Goal: Task Accomplishment & Management: Use online tool/utility

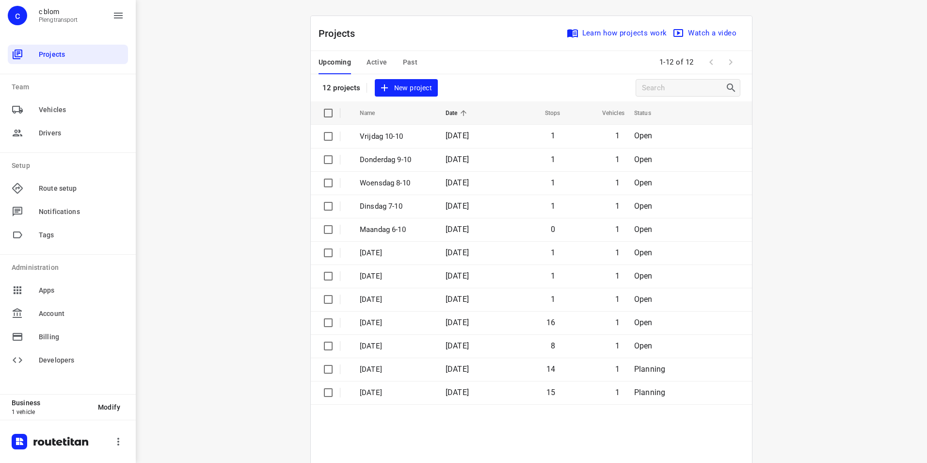
drag, startPoint x: 0, startPoint y: 0, endPoint x: 129, endPoint y: 236, distance: 269.4
click at [130, 236] on div "Projects Team Vehicles Drivers Setup Route setup Notifications Tags Administrat…" at bounding box center [68, 216] width 136 height 355
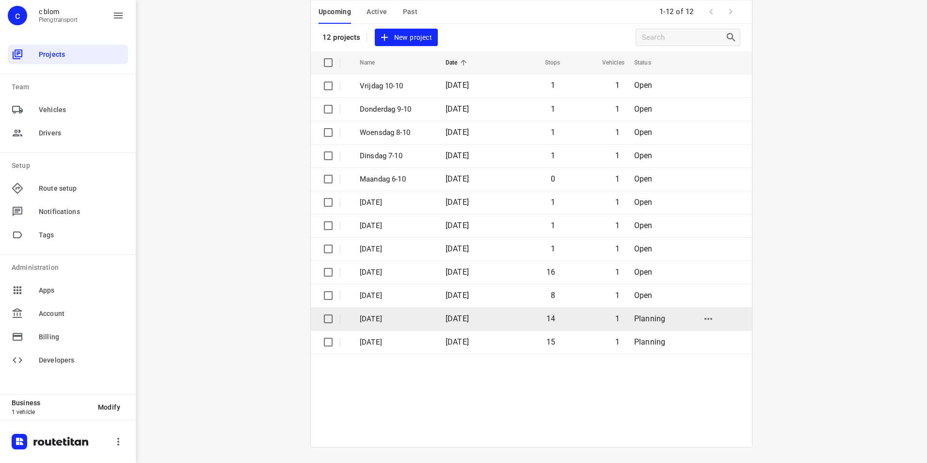
click at [494, 313] on td "[DATE]" at bounding box center [469, 318] width 62 height 23
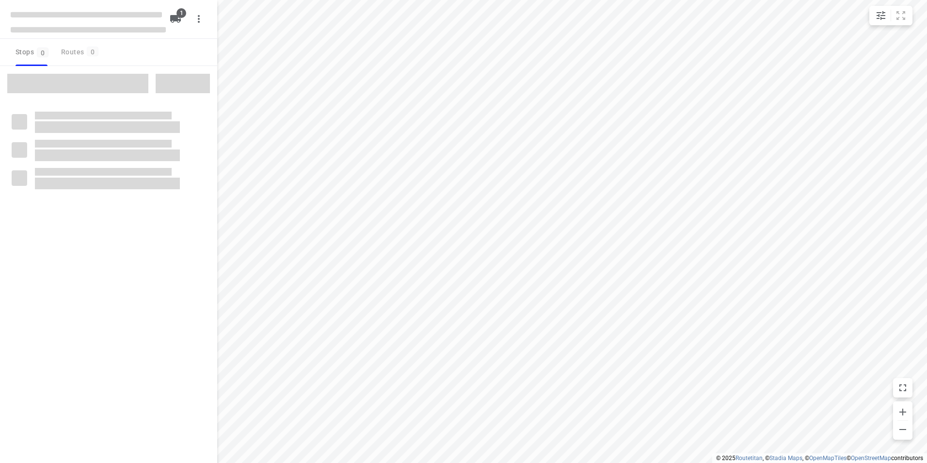
type input "distance"
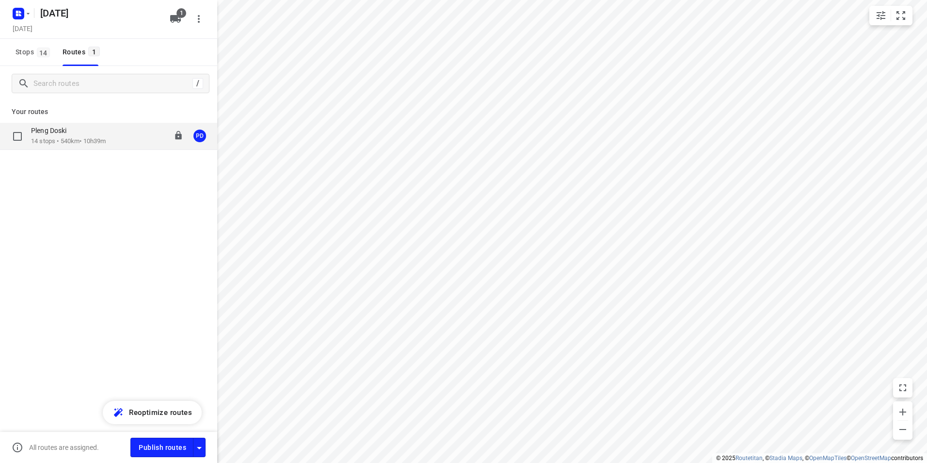
click at [115, 142] on div "Pleng Doski 14 stops • 540km • 10h39m 08:00-18:49 PD" at bounding box center [124, 136] width 186 height 20
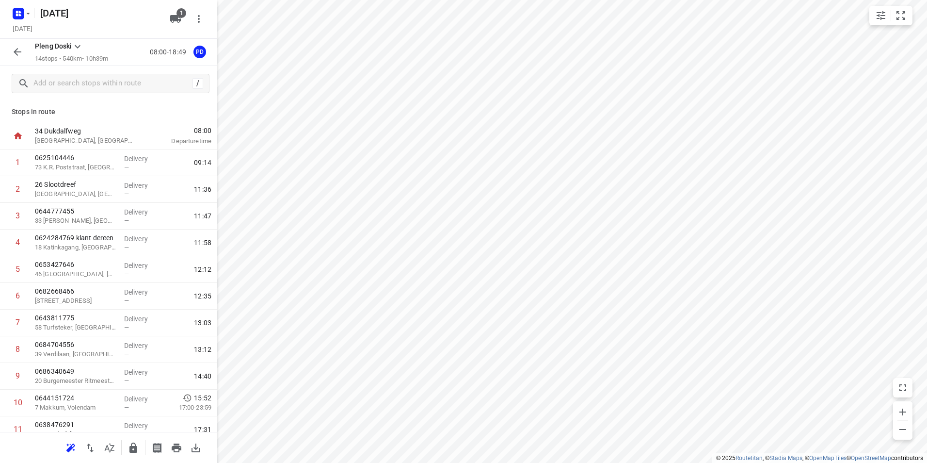
click at [175, 451] on icon "button" at bounding box center [177, 448] width 12 height 12
click at [90, 83] on input "text" at bounding box center [121, 83] width 175 height 15
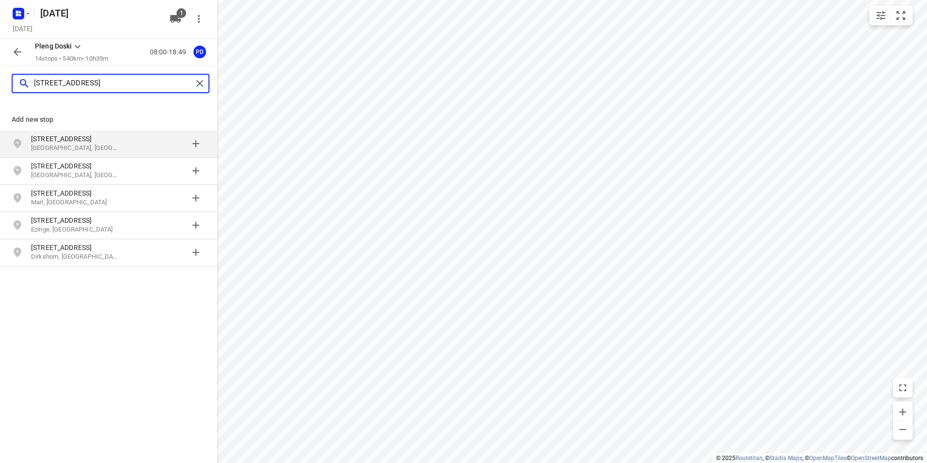
type input "[STREET_ADDRESS]"
click at [117, 150] on p "[GEOGRAPHIC_DATA], [GEOGRAPHIC_DATA]" at bounding box center [75, 148] width 89 height 9
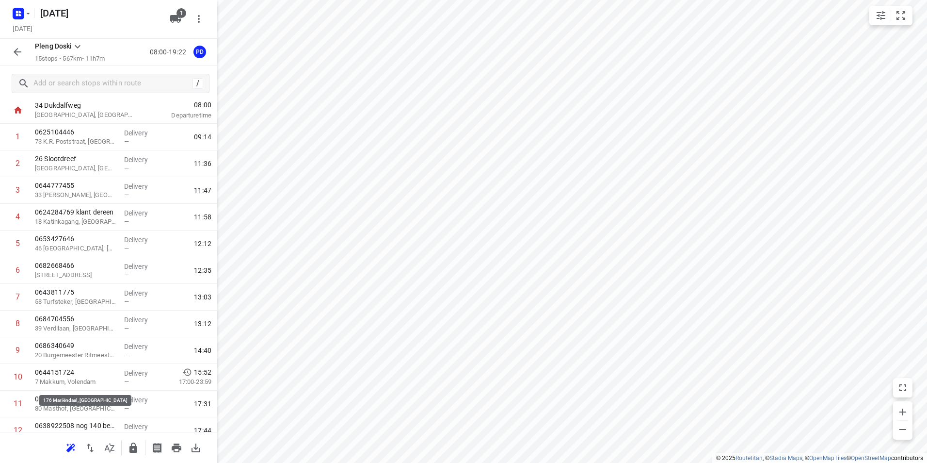
scroll to position [145, 0]
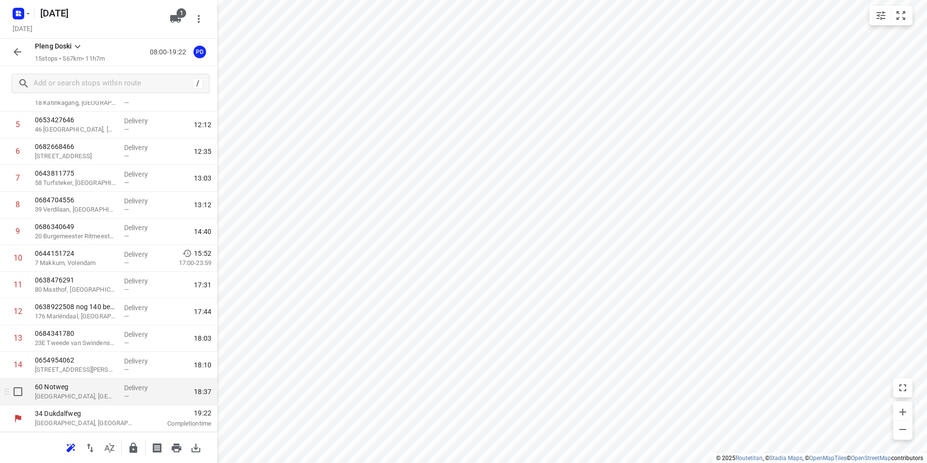
click at [98, 395] on p "[GEOGRAPHIC_DATA], [GEOGRAPHIC_DATA]" at bounding box center [75, 396] width 81 height 10
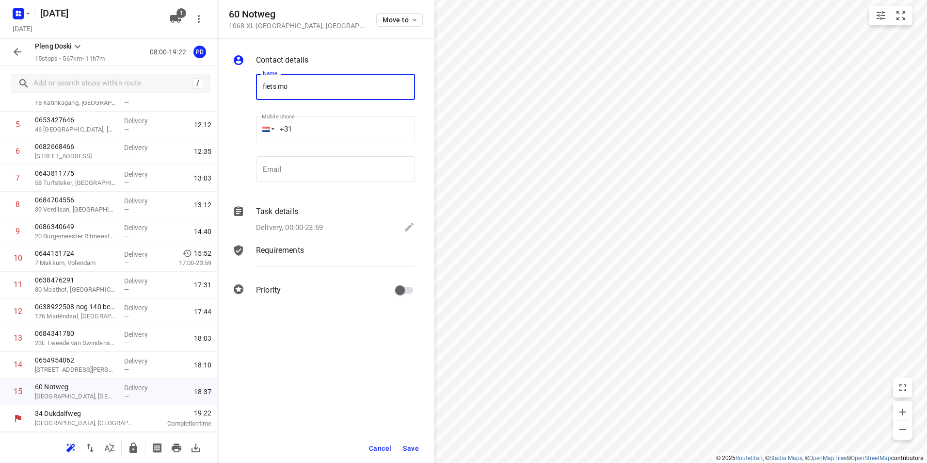
type input "fiets mo"
click at [416, 445] on span "Save" at bounding box center [411, 448] width 16 height 8
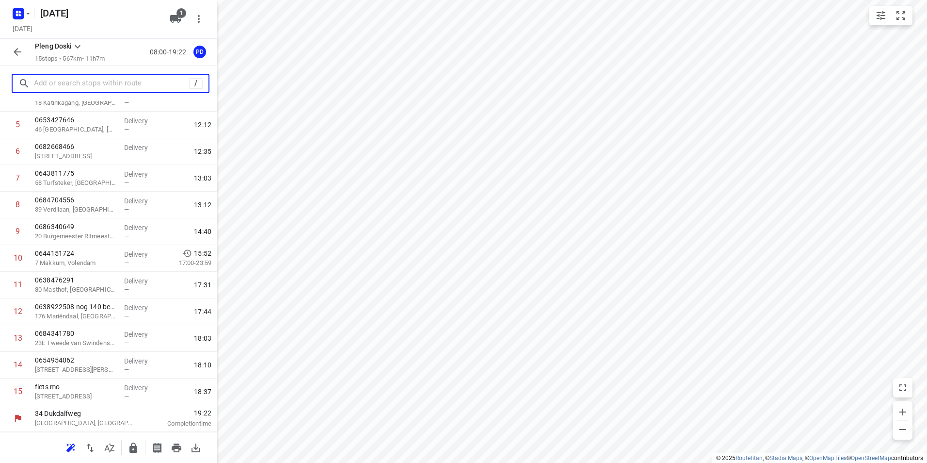
click at [66, 84] on input "text" at bounding box center [111, 83] width 155 height 15
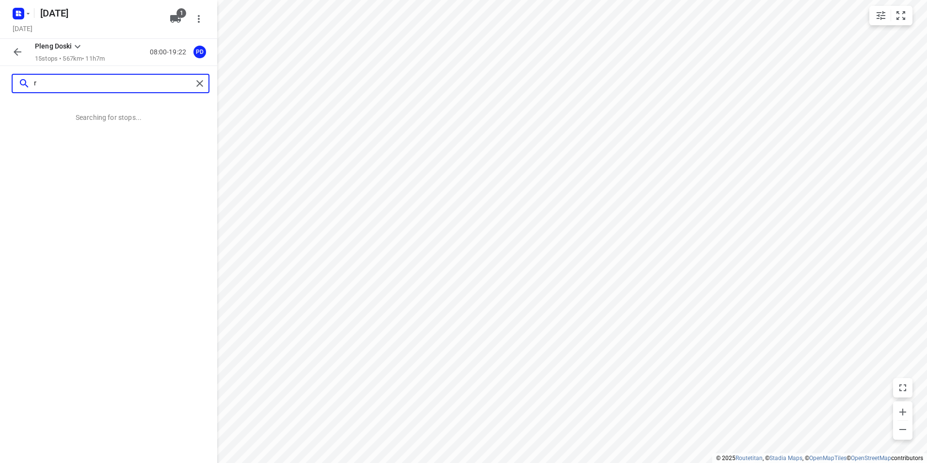
scroll to position [0, 0]
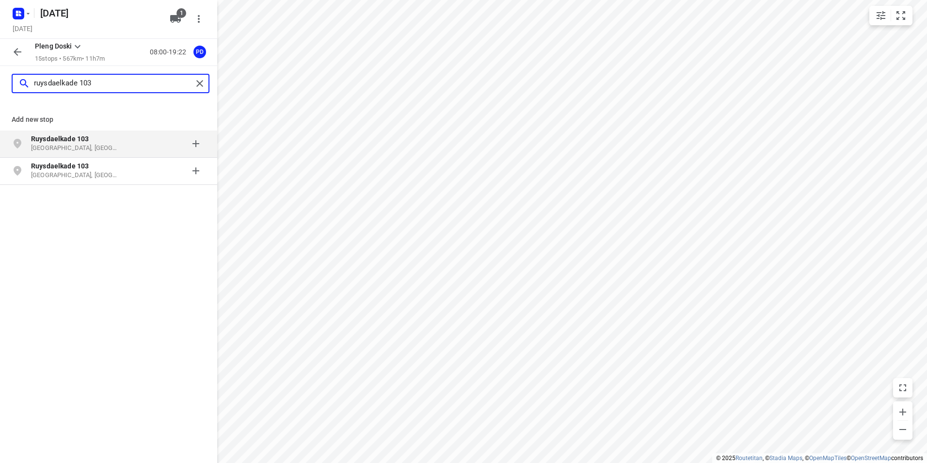
type input "ruysdaelkade 103"
click at [96, 142] on p "Ruysdaelkade 103" at bounding box center [75, 139] width 89 height 10
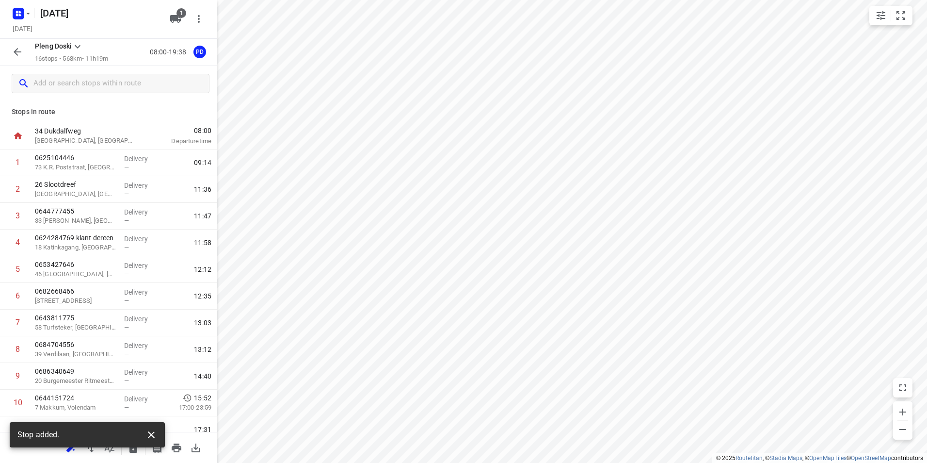
click at [155, 433] on icon "button" at bounding box center [151, 435] width 12 height 12
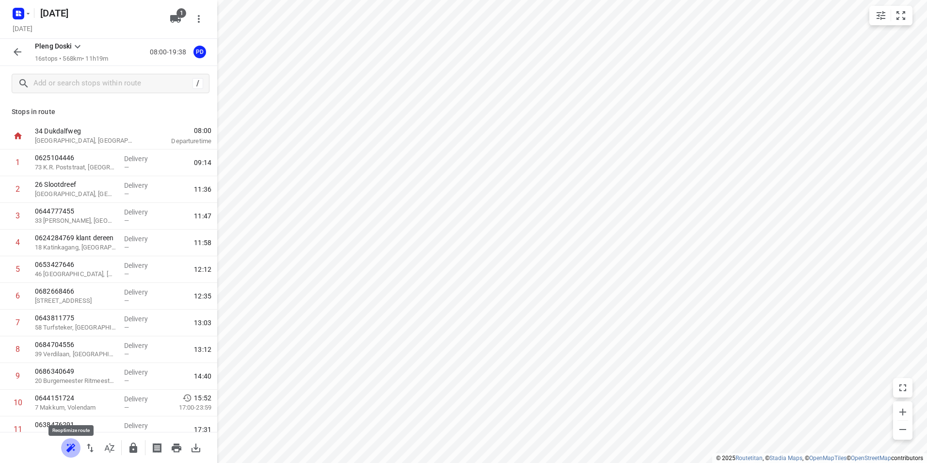
click at [73, 447] on icon "button" at bounding box center [70, 447] width 9 height 8
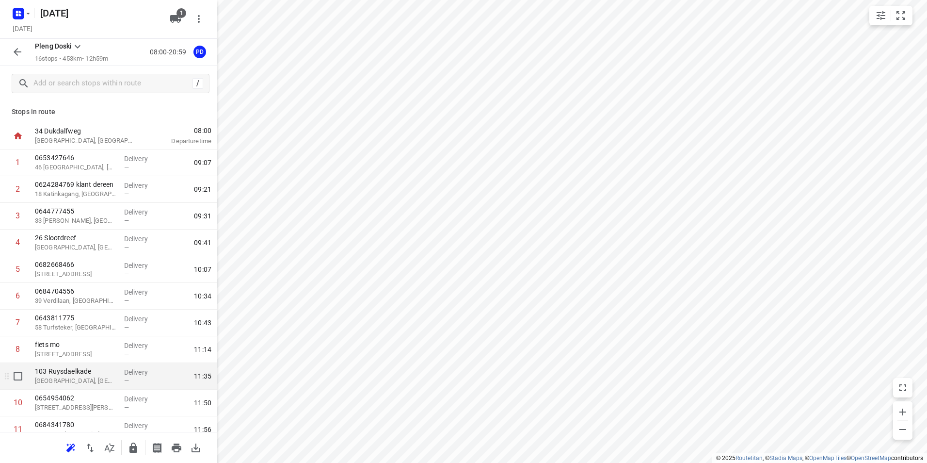
click at [135, 376] on p "Delivery" at bounding box center [142, 372] width 36 height 10
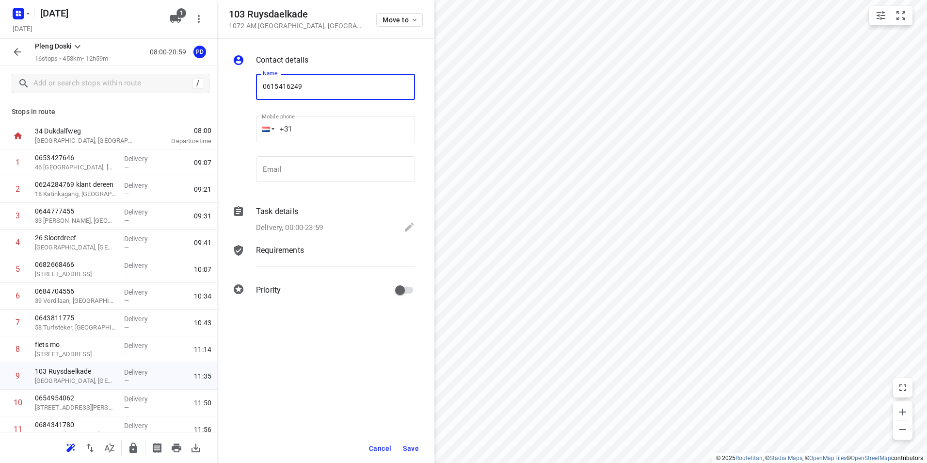
type input "0615416249"
click at [411, 444] on span "Save" at bounding box center [411, 448] width 16 height 8
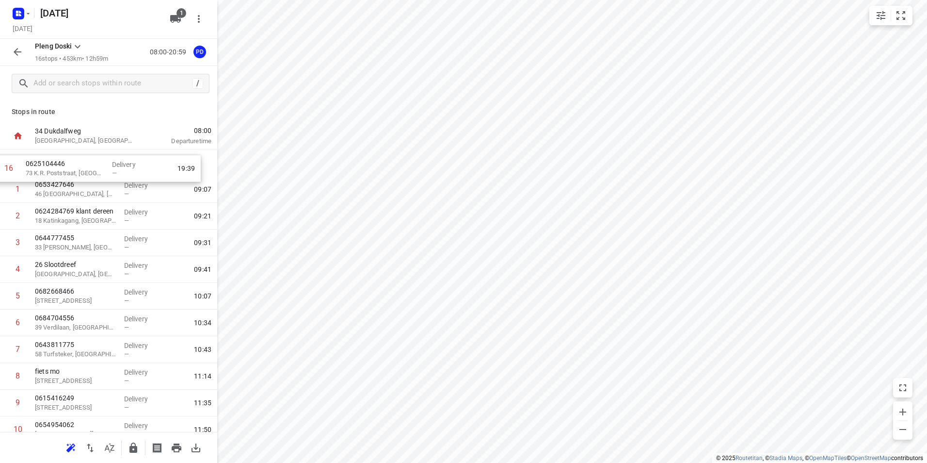
drag, startPoint x: 93, startPoint y: 398, endPoint x: 84, endPoint y: 172, distance: 225.7
click at [84, 172] on div "1 0653427646 [GEOGRAPHIC_DATA][PERSON_NAME] Delivery — 09:07 2 0624284769 klant…" at bounding box center [108, 362] width 217 height 427
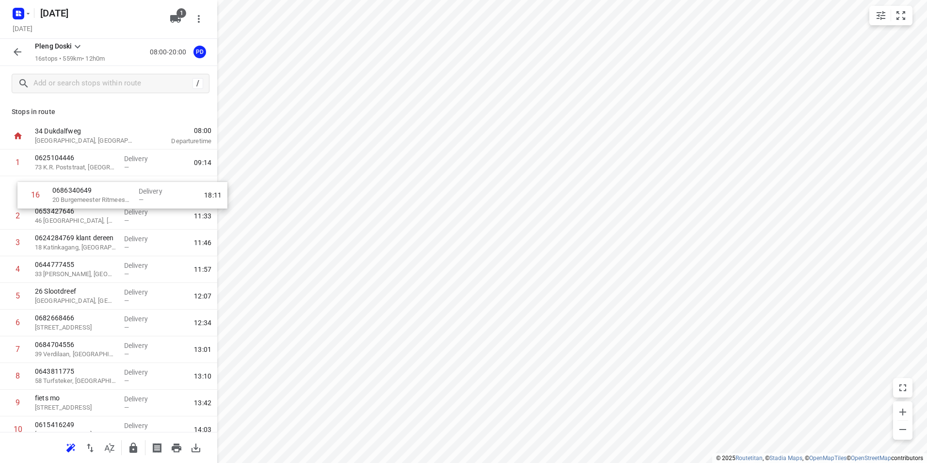
drag, startPoint x: 75, startPoint y: 395, endPoint x: 94, endPoint y: 196, distance: 200.2
click at [94, 196] on div "1 0625104446 73 K.R. Poststraat, [GEOGRAPHIC_DATA] Delivery — 09:14 2 065342764…" at bounding box center [108, 362] width 217 height 427
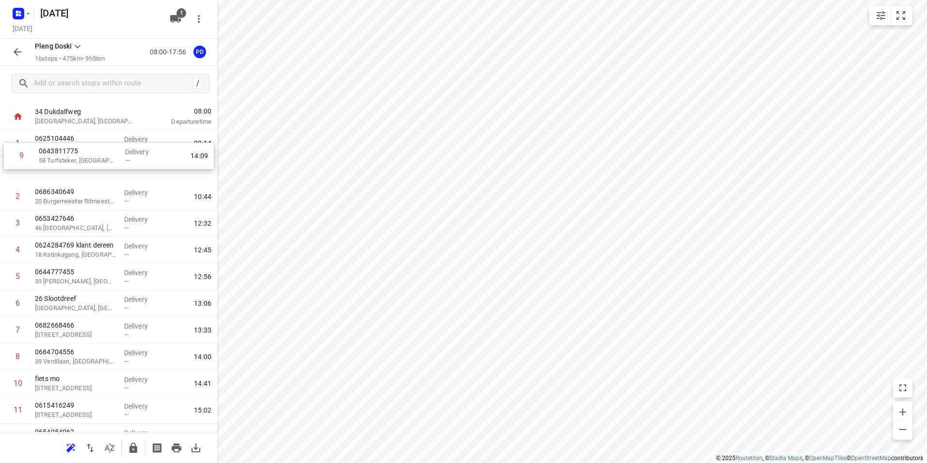
scroll to position [18, 0]
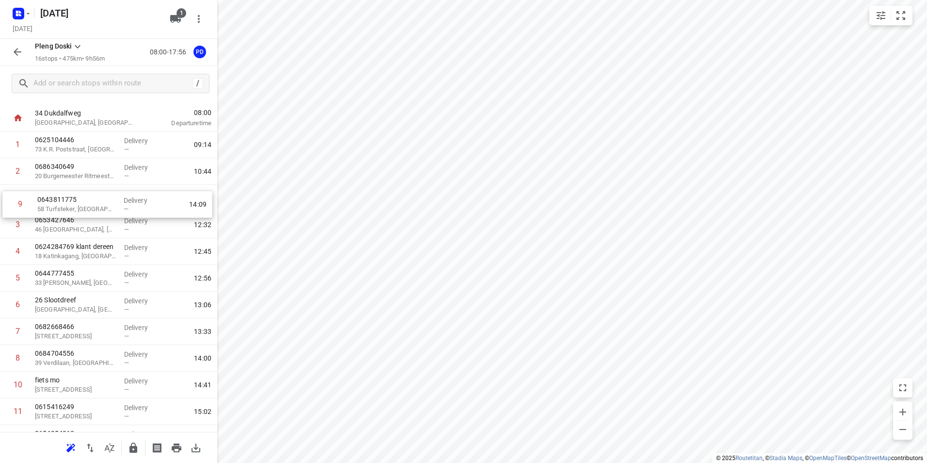
drag, startPoint x: 81, startPoint y: 308, endPoint x: 84, endPoint y: 206, distance: 102.4
click at [84, 206] on div "1 0625104446 73 K.R. Poststraat, [GEOGRAPHIC_DATA] Delivery — 09:14 2 068634064…" at bounding box center [108, 344] width 217 height 427
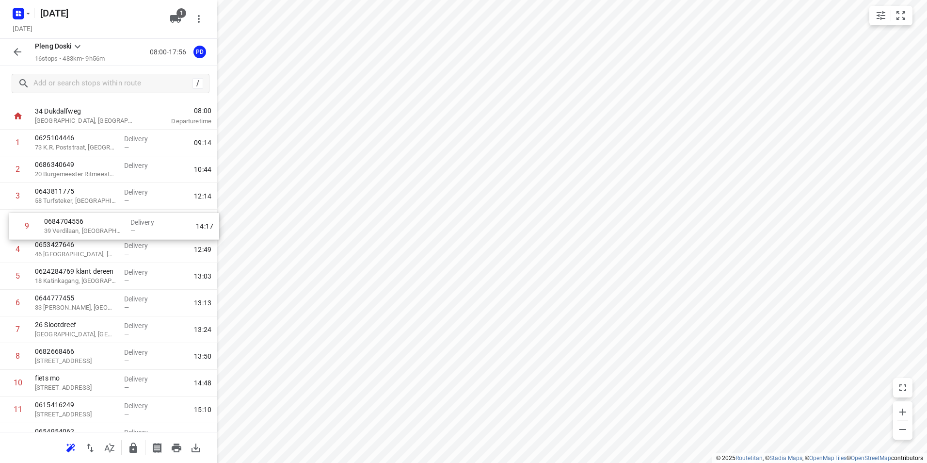
drag, startPoint x: 95, startPoint y: 362, endPoint x: 104, endPoint y: 227, distance: 135.2
click at [104, 227] on div "1 0625104446 73 K.R. Poststraat, [GEOGRAPHIC_DATA] Delivery — 09:14 2 068634064…" at bounding box center [108, 342] width 217 height 427
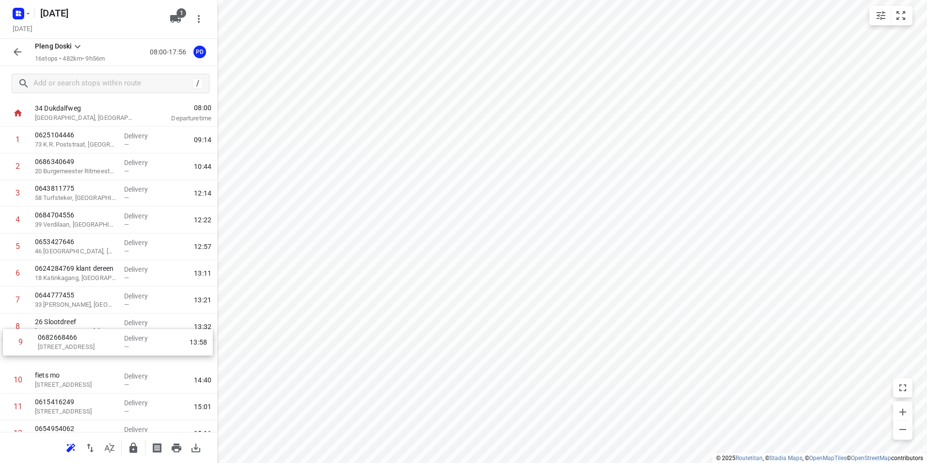
scroll to position [23, 0]
drag, startPoint x: 68, startPoint y: 360, endPoint x: 71, endPoint y: 254, distance: 106.8
click at [71, 254] on div "1 0625104446 73 K.R. Poststraat, [GEOGRAPHIC_DATA] Delivery — 09:14 2 068634064…" at bounding box center [108, 339] width 217 height 427
click at [178, 450] on icon "button" at bounding box center [177, 448] width 12 height 12
